Goal: Task Accomplishment & Management: Complete application form

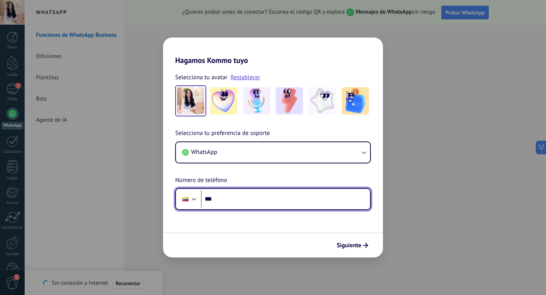
click at [232, 202] on input "***" at bounding box center [285, 198] width 169 height 17
type input "**********"
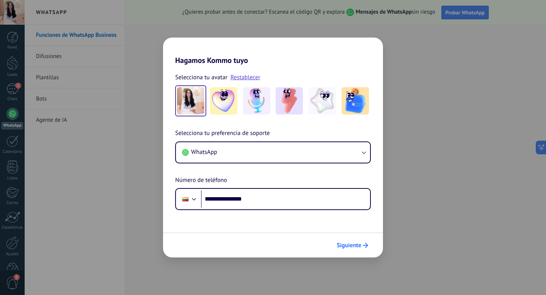
click at [353, 246] on span "Siguiente" at bounding box center [349, 245] width 25 height 5
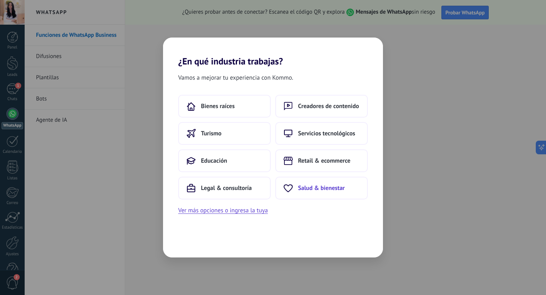
click at [310, 189] on span "Salud & bienestar" at bounding box center [321, 188] width 47 height 8
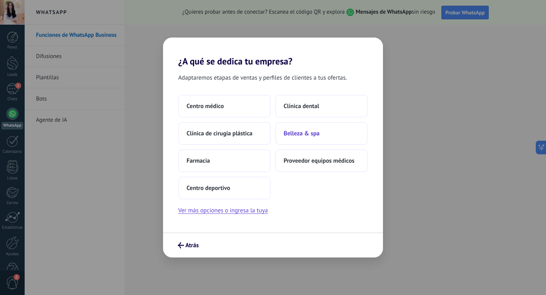
click at [293, 134] on span "Belleza & spa" at bounding box center [302, 134] width 36 height 8
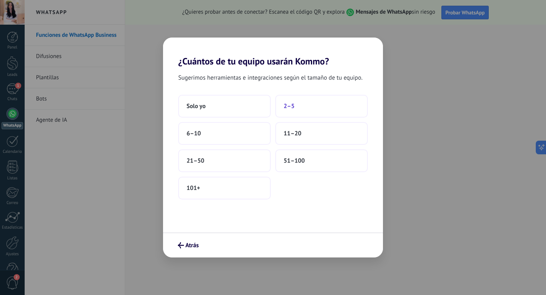
click at [299, 109] on button "2–5" at bounding box center [321, 106] width 93 height 23
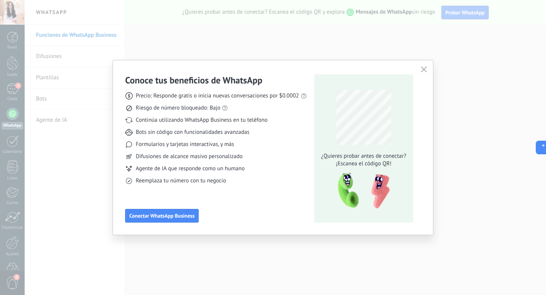
click at [424, 71] on icon "button" at bounding box center [424, 69] width 6 height 6
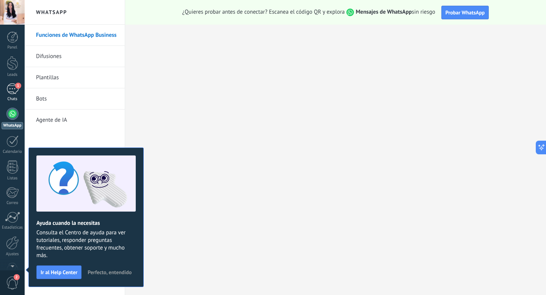
click at [14, 90] on div "1" at bounding box center [12, 88] width 12 height 11
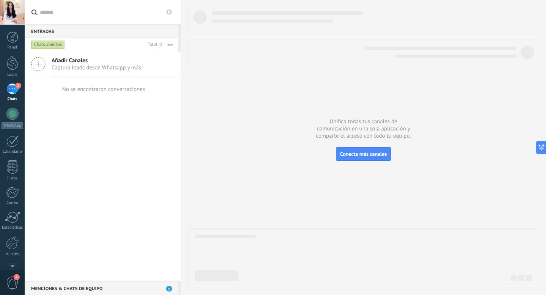
click at [472, 147] on div at bounding box center [364, 146] width 350 height 284
click at [12, 49] on div "Panel" at bounding box center [13, 47] width 22 height 5
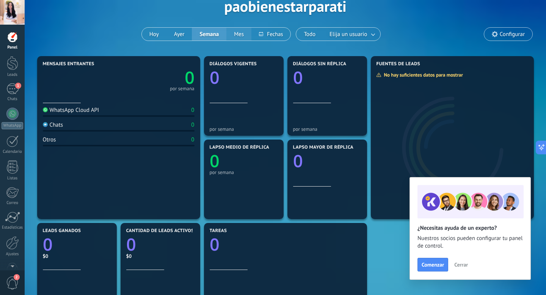
scroll to position [46, 0]
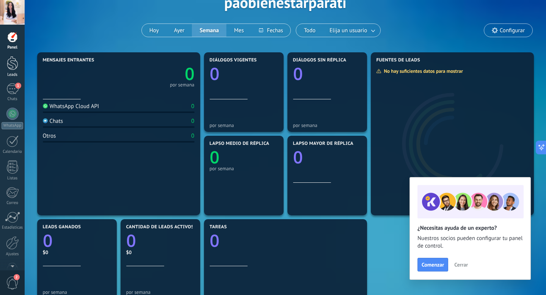
click at [14, 64] on div at bounding box center [12, 63] width 11 height 14
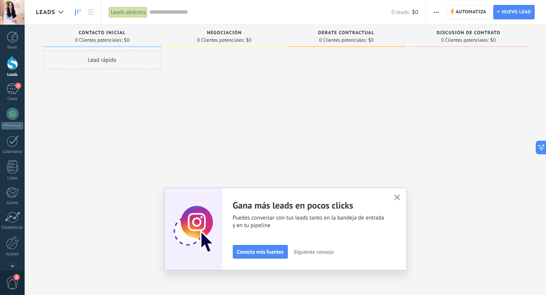
click at [396, 197] on icon "button" at bounding box center [398, 198] width 6 height 6
